Goal: Find specific page/section: Find specific page/section

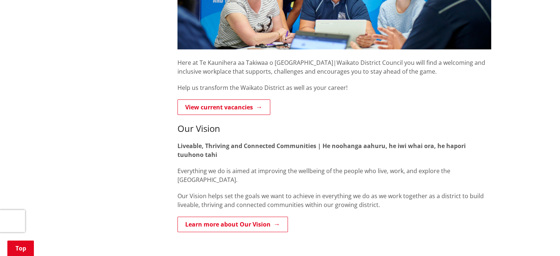
scroll to position [279, 0]
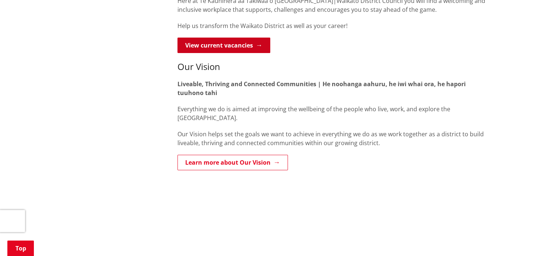
click at [258, 42] on link "View current vacancies" at bounding box center [223, 45] width 93 height 15
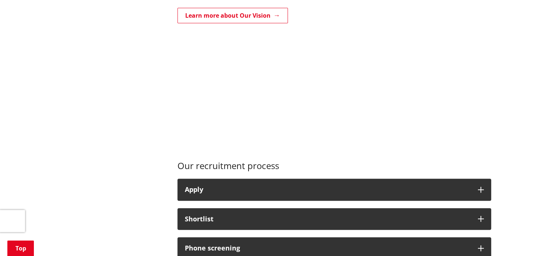
scroll to position [439, 0]
